Goal: Task Accomplishment & Management: Manage account settings

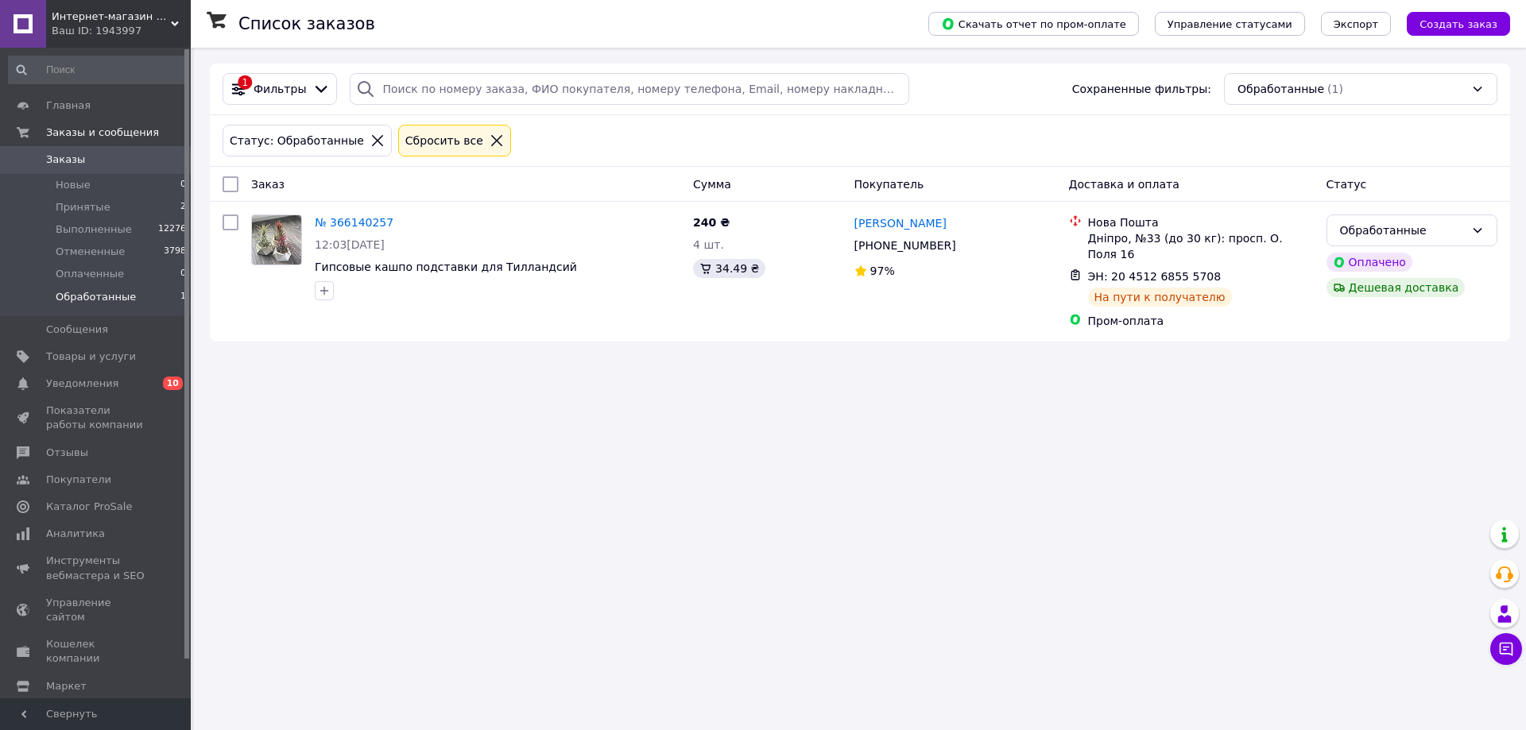
click at [13, 729] on button at bounding box center [6, 742] width 13 height 5
click at [66, 391] on span "Уведомления" at bounding box center [82, 384] width 72 height 14
click at [129, 213] on li "Принятые 2" at bounding box center [97, 207] width 195 height 22
